Goal: Check status: Check status

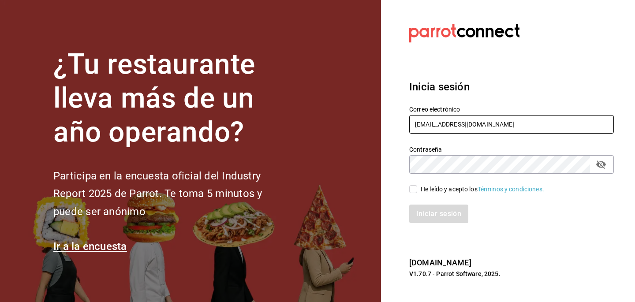
type input "diegotorrescano21@gmail.com"
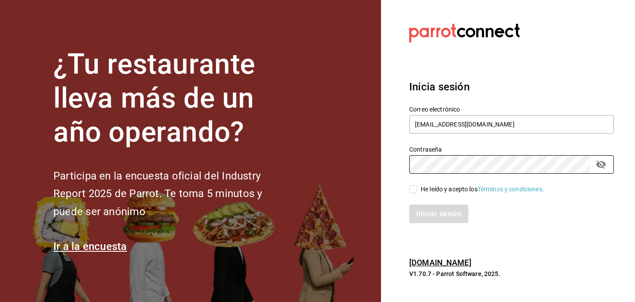
click at [416, 192] on input "He leído y acepto los Términos y condiciones." at bounding box center [413, 189] width 8 height 8
checkbox input "true"
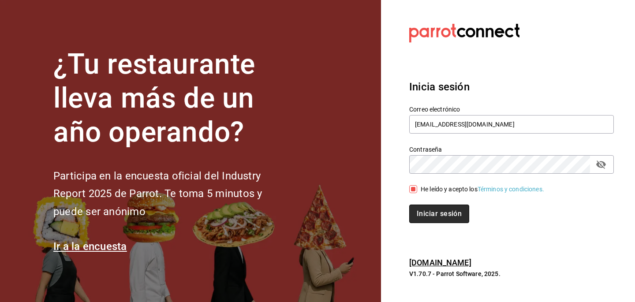
click at [444, 216] on button "Iniciar sesión" at bounding box center [439, 214] width 60 height 19
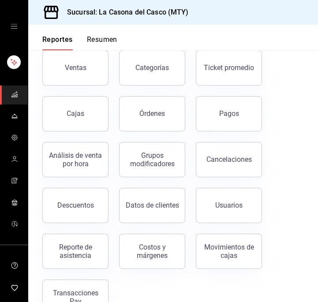
scroll to position [54, 0]
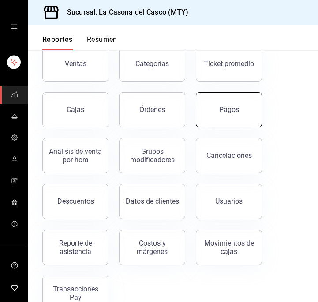
click at [240, 109] on button "Pagos" at bounding box center [229, 109] width 66 height 35
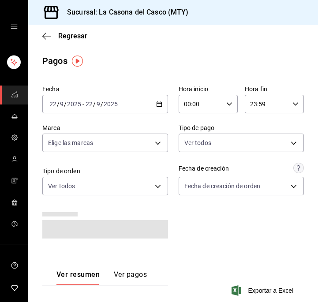
click at [77, 105] on input "2025" at bounding box center [74, 104] width 15 height 7
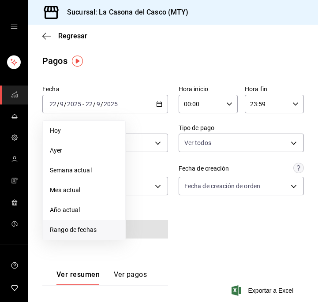
click at [95, 220] on li "Rango de fechas" at bounding box center [84, 230] width 82 height 20
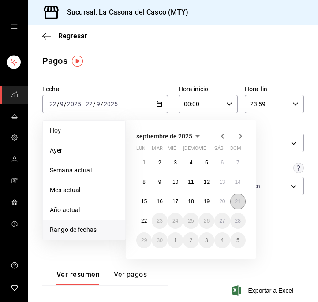
click at [241, 200] on abbr "21" at bounding box center [238, 201] width 6 height 6
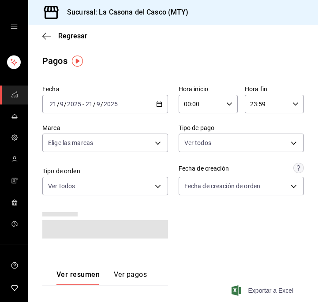
click at [263, 291] on span "Exportar a Excel" at bounding box center [263, 290] width 60 height 11
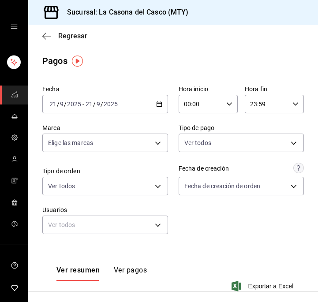
click at [48, 34] on icon "button" at bounding box center [46, 36] width 9 height 8
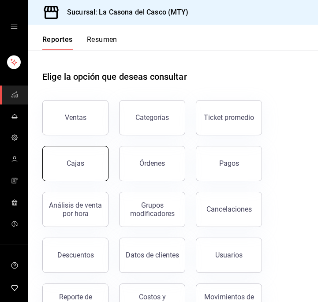
click at [90, 153] on link "Cajas" at bounding box center [75, 163] width 66 height 35
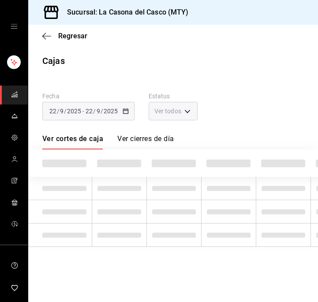
click at [97, 116] on div "[DATE] [DATE] - [DATE] [DATE]" at bounding box center [88, 111] width 92 height 19
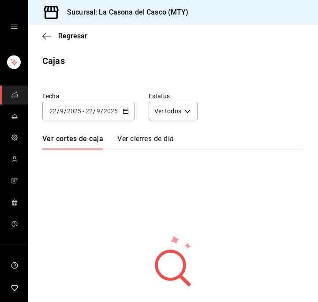
click at [66, 110] on span "/" at bounding box center [65, 111] width 3 height 7
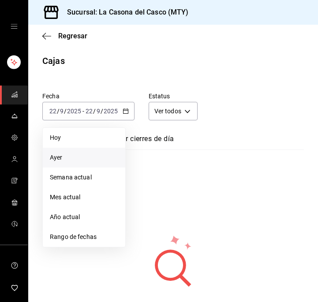
click at [68, 153] on li "Ayer" at bounding box center [84, 158] width 82 height 20
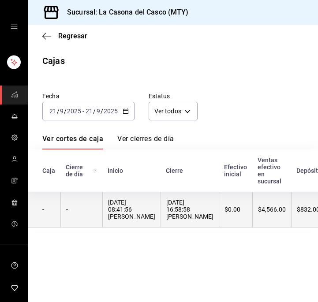
click at [105, 195] on th "[DATE] 08:41:56 [PERSON_NAME]" at bounding box center [131, 210] width 58 height 36
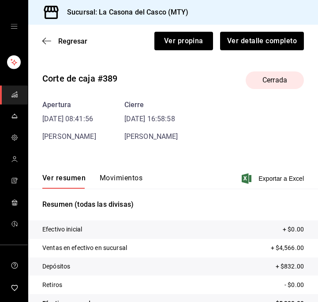
click at [123, 178] on button "Movimientos" at bounding box center [121, 181] width 43 height 15
